Goal: Entertainment & Leisure: Browse casually

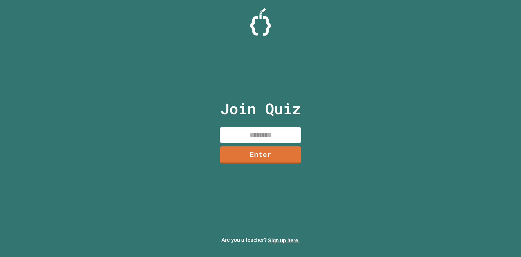
click at [270, 136] on input at bounding box center [260, 135] width 81 height 16
type input "********"
click at [247, 159] on link "Enter" at bounding box center [260, 154] width 77 height 18
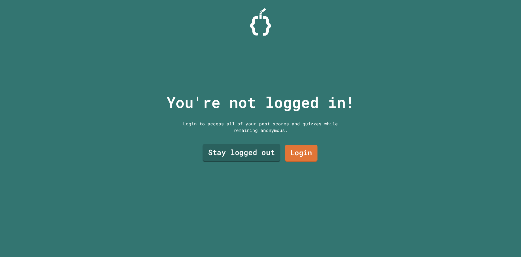
click at [251, 147] on link "Stay logged out" at bounding box center [242, 153] width 78 height 18
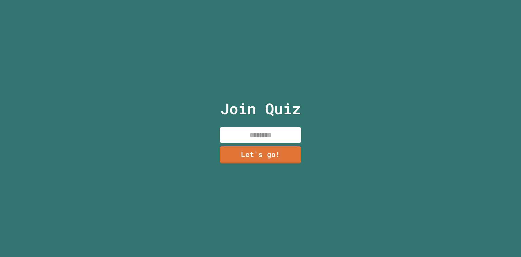
click at [254, 141] on div "Join Quiz Let's go!" at bounding box center [261, 128] width 92 height 257
click at [257, 136] on input at bounding box center [260, 135] width 81 height 16
type input "**********"
click at [269, 147] on link "Let's go!" at bounding box center [260, 154] width 81 height 17
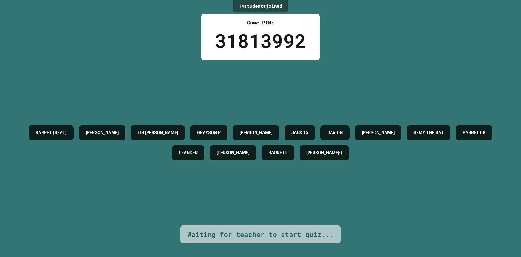
click at [340, 96] on div "BARRET (REAL) [PERSON_NAME] IS [PERSON_NAME] P [PERSON_NAME] 15 [PERSON_NAME] […" at bounding box center [261, 142] width 494 height 165
click at [303, 86] on div "BARRET (REAL) [PERSON_NAME] IS [PERSON_NAME] P [PERSON_NAME] 15 [PERSON_NAME] […" at bounding box center [261, 142] width 494 height 165
drag, startPoint x: 116, startPoint y: 125, endPoint x: 81, endPoint y: 117, distance: 36.0
click at [83, 122] on div "BARRET (REAL) [PERSON_NAME] IS [PERSON_NAME] P [PERSON_NAME] 15 [PERSON_NAME] […" at bounding box center [261, 142] width 494 height 40
click at [187, 77] on div "BARRET (REAL) [PERSON_NAME] IS [PERSON_NAME] P [PERSON_NAME] 15 [PERSON_NAME] […" at bounding box center [261, 142] width 494 height 165
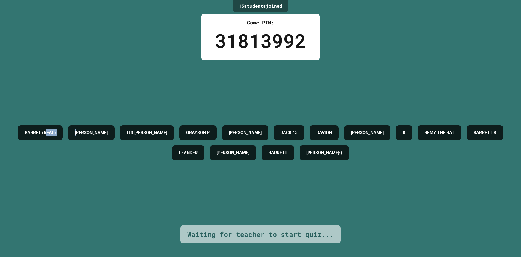
drag, startPoint x: 66, startPoint y: 124, endPoint x: 79, endPoint y: 121, distance: 13.6
click at [63, 125] on div "BARRET (REAL)" at bounding box center [40, 132] width 45 height 15
drag, startPoint x: 74, startPoint y: 126, endPoint x: 203, endPoint y: 89, distance: 135.0
click at [190, 97] on div "BARRET (REAL) [PERSON_NAME] IS [PERSON_NAME] P [PERSON_NAME] 15 [PERSON_NAME] […" at bounding box center [261, 142] width 494 height 165
drag, startPoint x: 199, startPoint y: 89, endPoint x: 142, endPoint y: 99, distance: 57.9
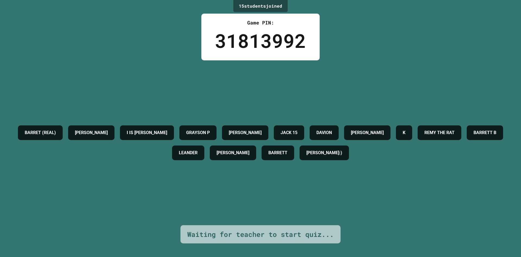
click at [190, 90] on div "BARRET (REAL) [PERSON_NAME] IS [PERSON_NAME] P [PERSON_NAME] 15 [PERSON_NAME] […" at bounding box center [261, 142] width 494 height 165
drag, startPoint x: 64, startPoint y: 129, endPoint x: 99, endPoint y: 124, distance: 35.4
click at [99, 124] on div "BARRET (REAL) [PERSON_NAME] IS [PERSON_NAME] P [PERSON_NAME] 15 [PERSON_NAME] […" at bounding box center [261, 142] width 494 height 40
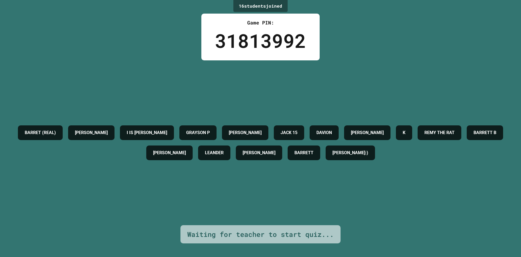
click at [164, 96] on div "BARRET (REAL) [PERSON_NAME] IS [PERSON_NAME] P [PERSON_NAME] 15 [PERSON_NAME] […" at bounding box center [261, 142] width 494 height 165
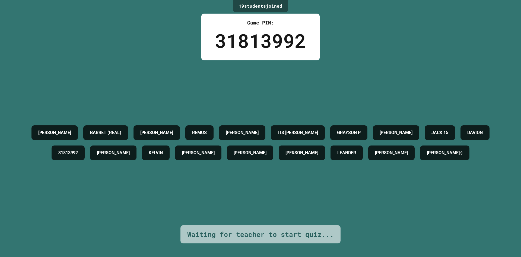
click at [448, 73] on div "[PERSON_NAME] (REAL) [PERSON_NAME] [PERSON_NAME] IS [PERSON_NAME] P [PERSON_NAM…" at bounding box center [261, 142] width 494 height 165
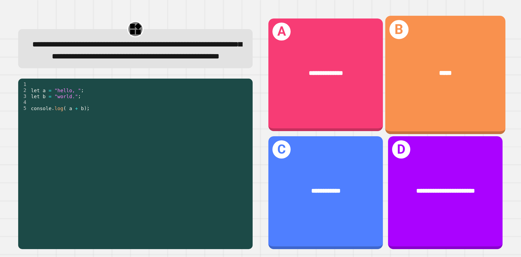
click at [427, 93] on div "B *****" at bounding box center [446, 74] width 120 height 118
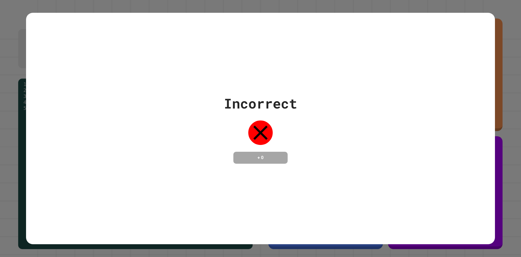
click at [487, 32] on div "Incorrect + 0" at bounding box center [260, 128] width 469 height 231
drag, startPoint x: 313, startPoint y: 130, endPoint x: 303, endPoint y: 114, distance: 19.2
click at [307, 131] on div "Incorrect + 0" at bounding box center [260, 128] width 469 height 70
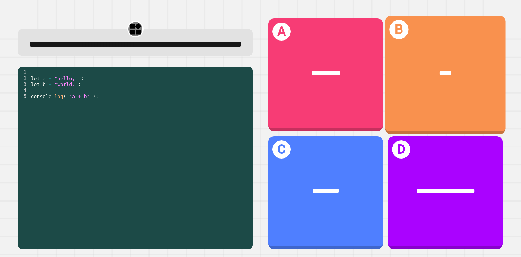
click at [439, 95] on div "B *****" at bounding box center [446, 74] width 120 height 118
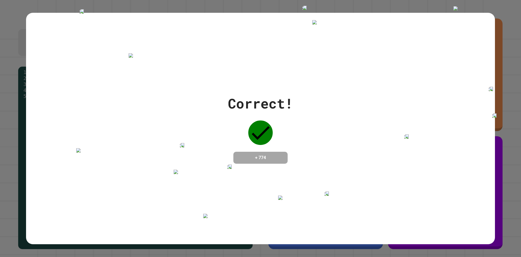
click at [366, 115] on div "Correct! + 774" at bounding box center [260, 128] width 469 height 70
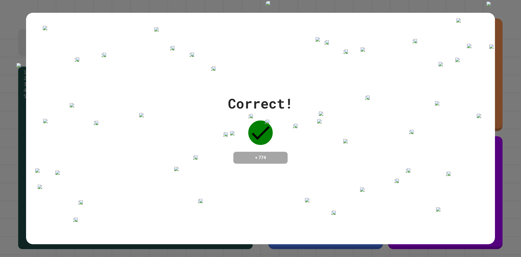
click at [358, 53] on div "Correct! + 774" at bounding box center [260, 128] width 469 height 231
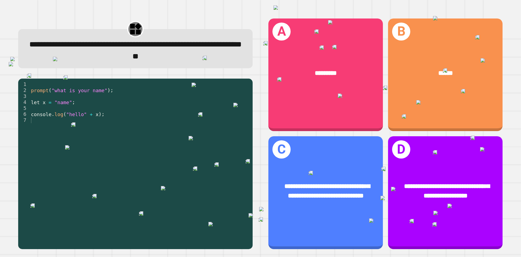
click at [439, 93] on img at bounding box center [451, 91] width 27 height 4
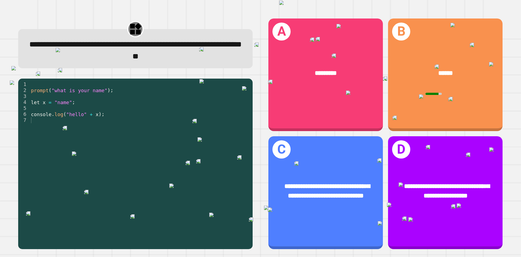
click at [443, 73] on span "******" at bounding box center [446, 73] width 15 height 6
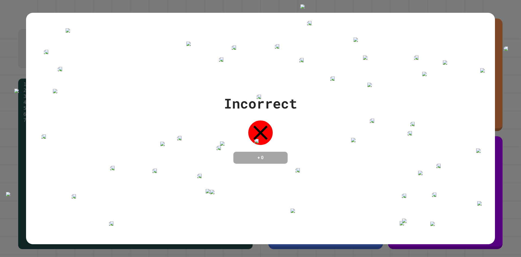
click at [404, 131] on img at bounding box center [398, 133] width 27 height 4
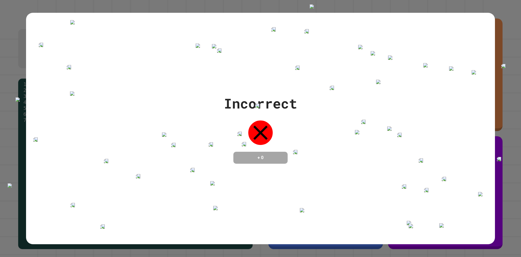
click at [391, 131] on img at bounding box center [401, 128] width 27 height 4
click at [391, 137] on img at bounding box center [388, 135] width 27 height 4
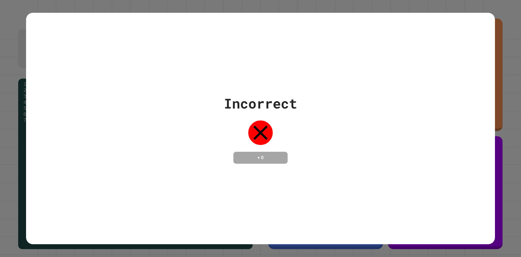
drag, startPoint x: 279, startPoint y: 21, endPoint x: 275, endPoint y: 25, distance: 5.0
click at [277, 24] on div "Incorrect + 0" at bounding box center [260, 128] width 469 height 231
click at [276, 86] on div "Incorrect + 0" at bounding box center [260, 128] width 469 height 231
click at [277, 94] on div "Incorrect" at bounding box center [260, 103] width 73 height 20
click at [286, 43] on div "Incorrect + 0" at bounding box center [260, 128] width 469 height 231
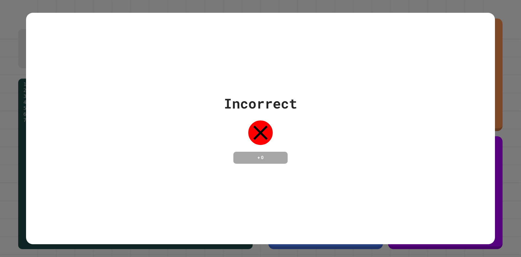
click at [276, 55] on div "Incorrect + 0" at bounding box center [260, 128] width 469 height 231
click at [337, 204] on div "Incorrect + 0" at bounding box center [260, 128] width 469 height 231
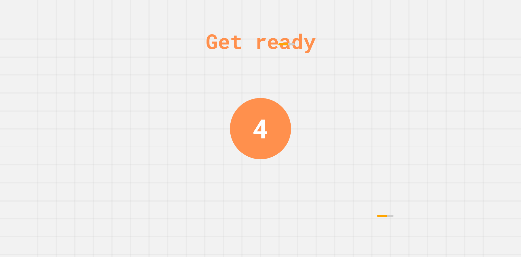
drag, startPoint x: 306, startPoint y: 65, endPoint x: 302, endPoint y: 63, distance: 4.3
click at [306, 65] on div "Get ready 4" at bounding box center [260, 128] width 521 height 257
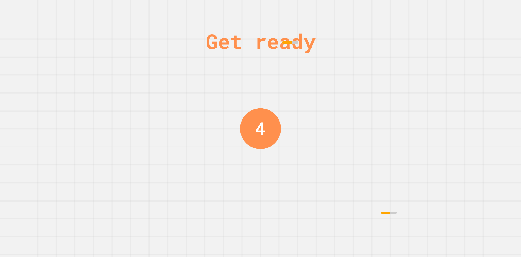
click at [298, 59] on div "Get ready 4" at bounding box center [260, 128] width 521 height 257
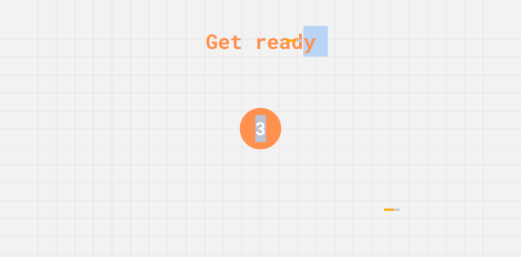
drag, startPoint x: 296, startPoint y: 57, endPoint x: 295, endPoint y: 54, distance: 2.8
click at [295, 54] on div "Get ready 3" at bounding box center [260, 128] width 521 height 257
click at [295, 52] on div "Get ready" at bounding box center [261, 41] width 110 height 31
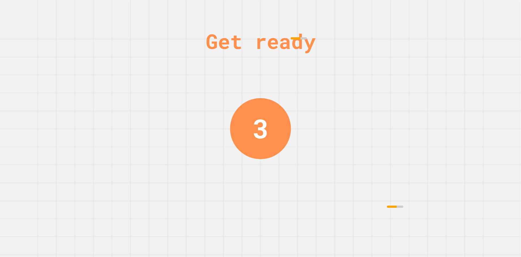
click at [295, 52] on div "Get ready" at bounding box center [261, 41] width 110 height 31
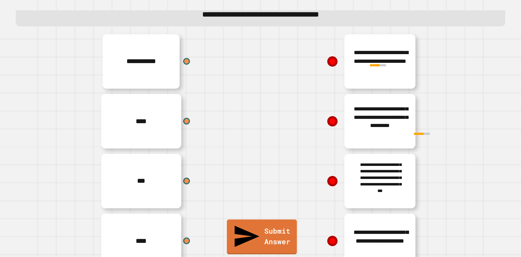
scroll to position [50, 0]
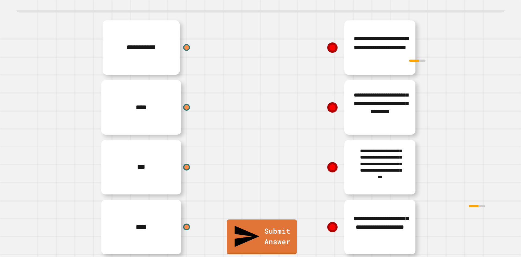
click at [247, 146] on div "***" at bounding box center [179, 167] width 163 height 60
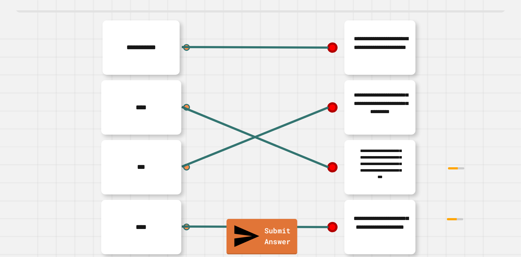
click at [263, 248] on link "Submit Answer" at bounding box center [262, 237] width 71 height 36
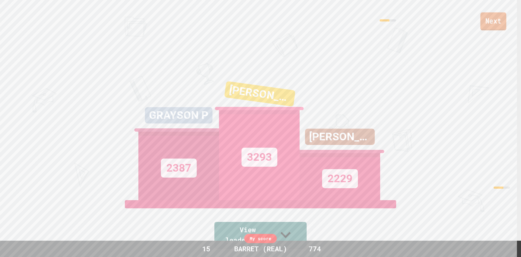
click at [488, 29] on link "Next" at bounding box center [494, 21] width 26 height 18
